Goal: Navigation & Orientation: Find specific page/section

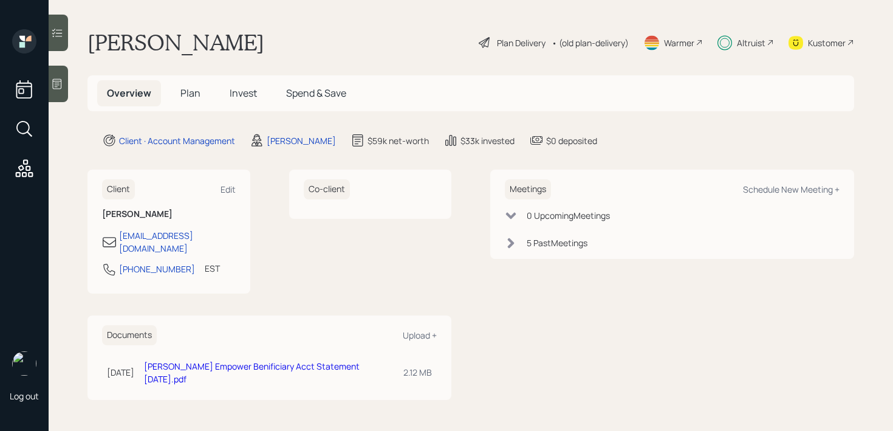
click at [191, 87] on span "Plan" at bounding box center [190, 92] width 20 height 13
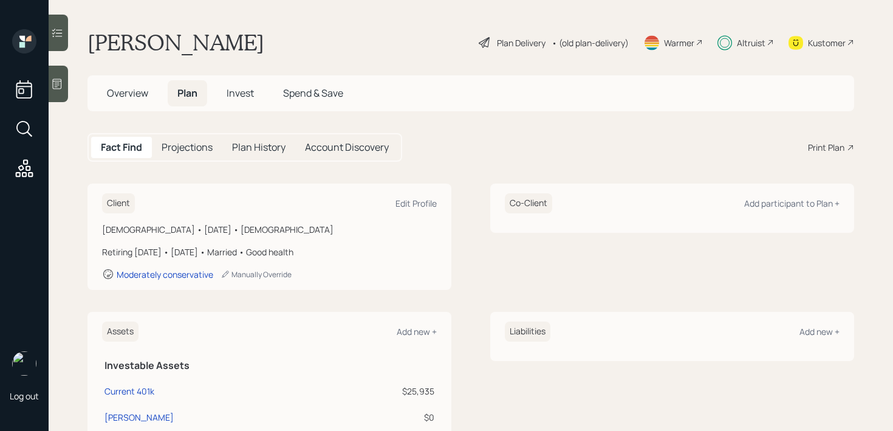
click at [118, 97] on span "Overview" at bounding box center [127, 92] width 41 height 13
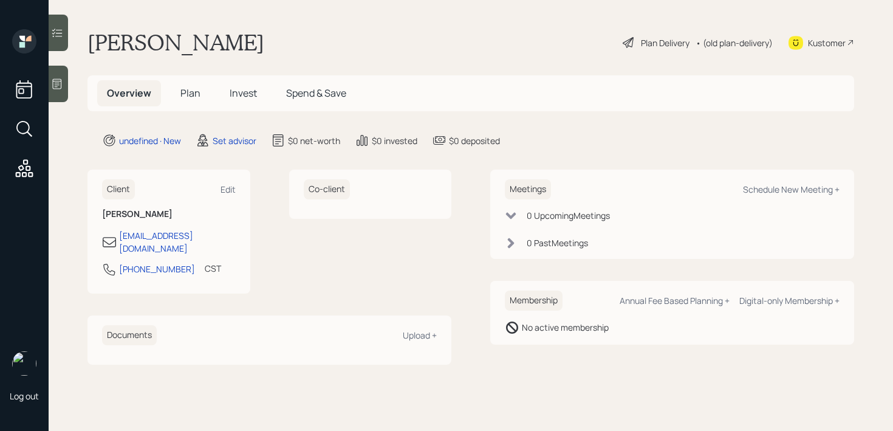
click at [56, 78] on icon at bounding box center [57, 84] width 12 height 12
